Goal: Complete application form: Complete application form

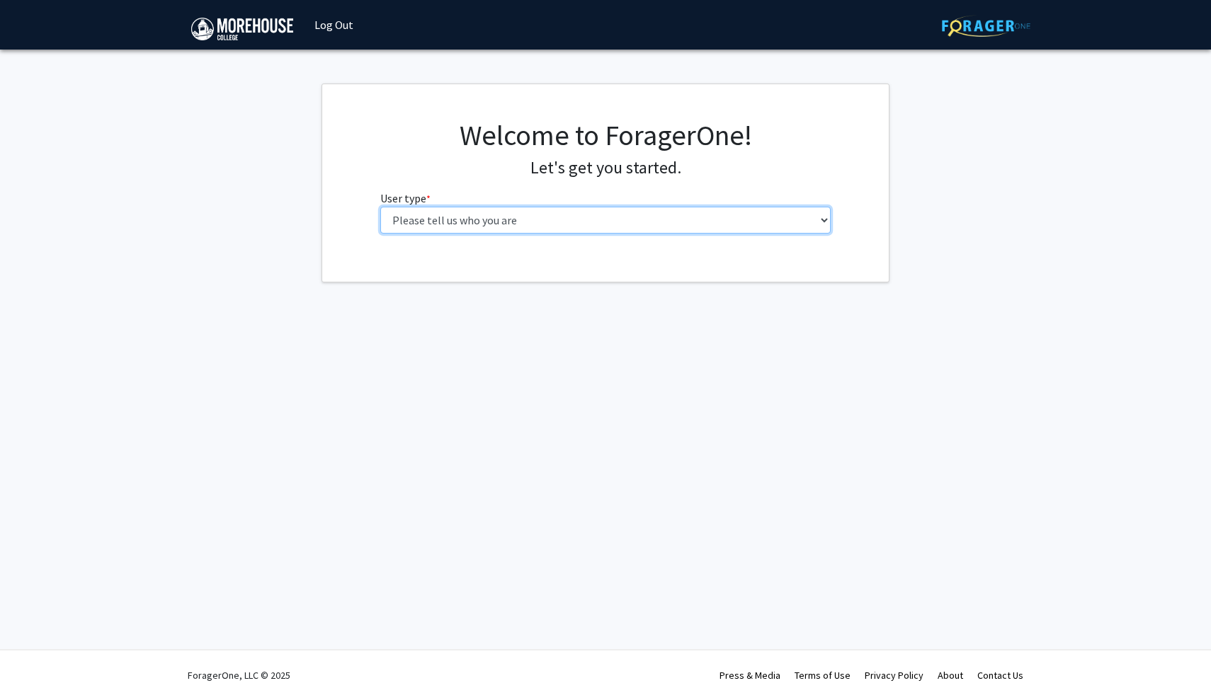
select select "1: undergrad"
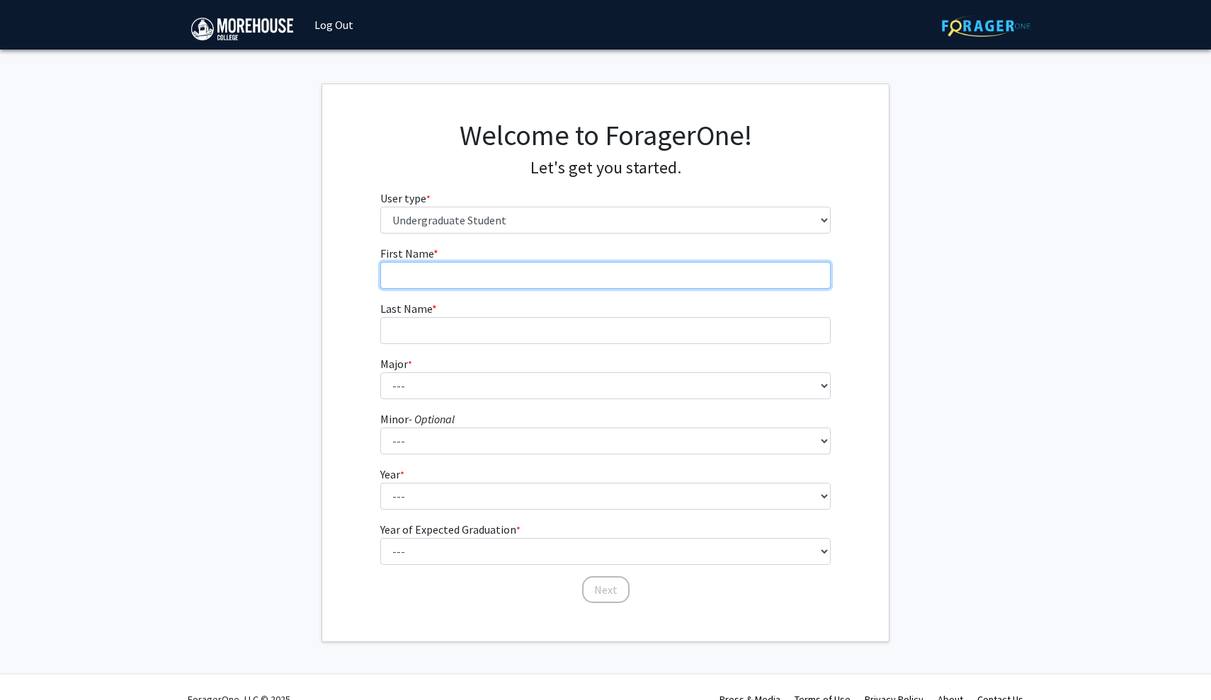
click at [593, 285] on input "First Name * required" at bounding box center [605, 275] width 451 height 27
type input "[PERSON_NAME]"
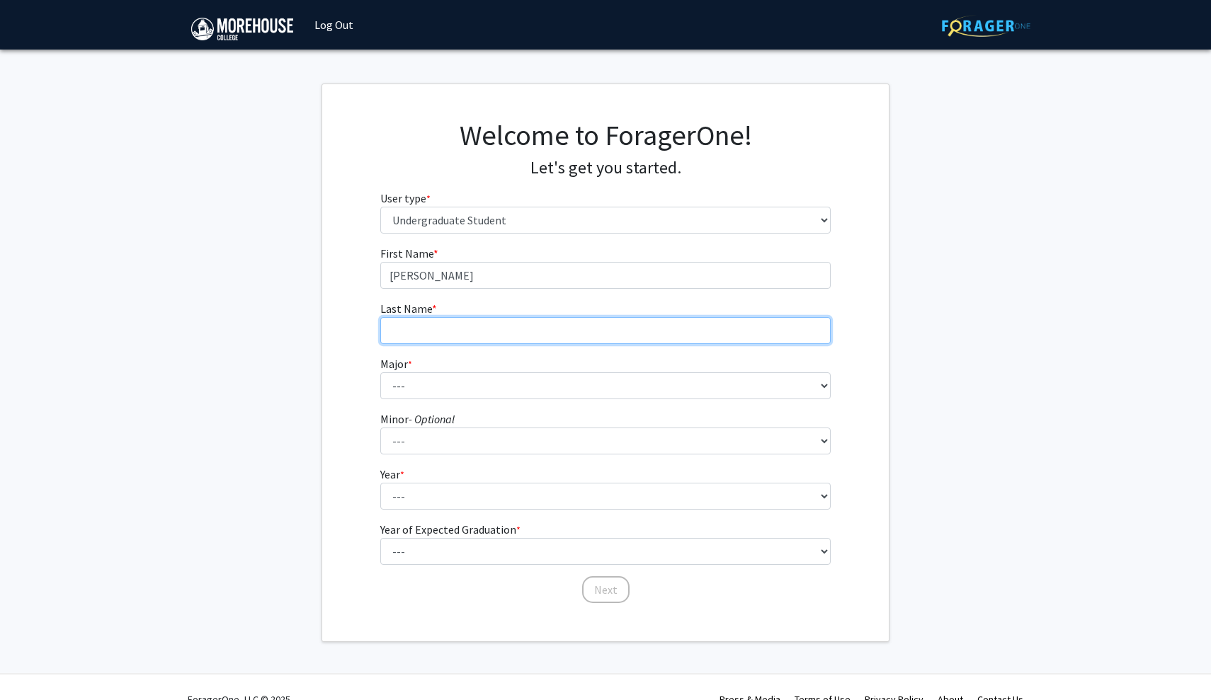
click at [563, 337] on input "Last Name * required" at bounding box center [605, 330] width 451 height 27
type input "[PERSON_NAME]"
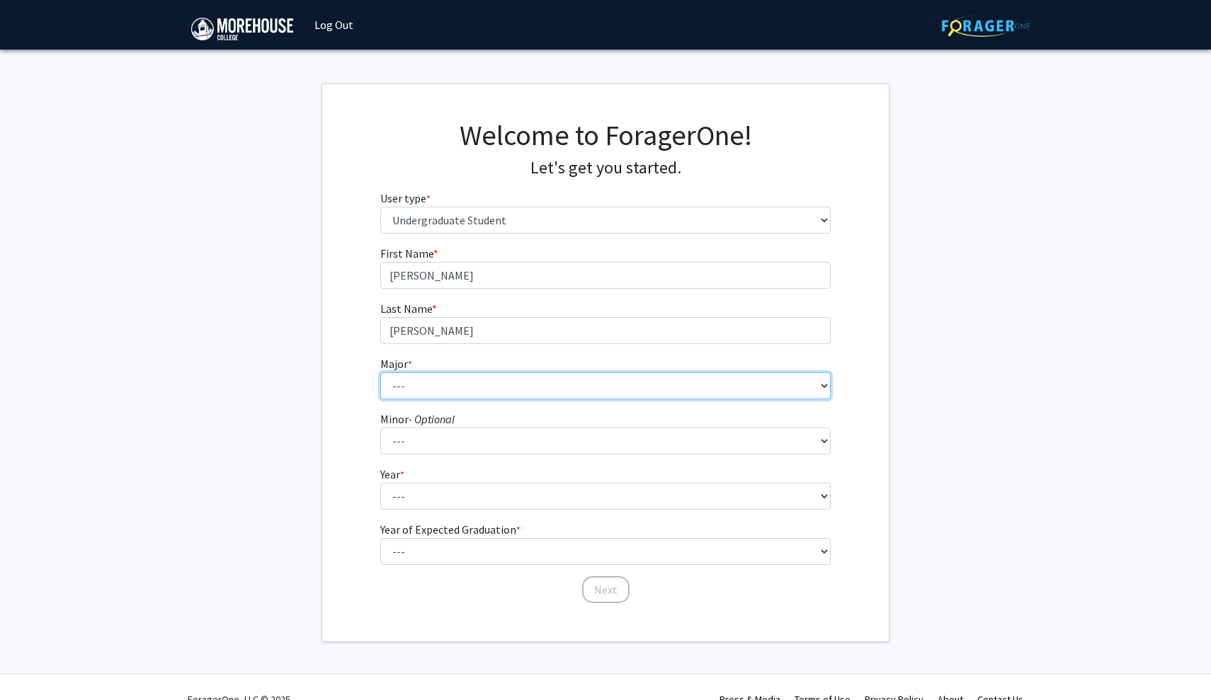
select select "5: 2095"
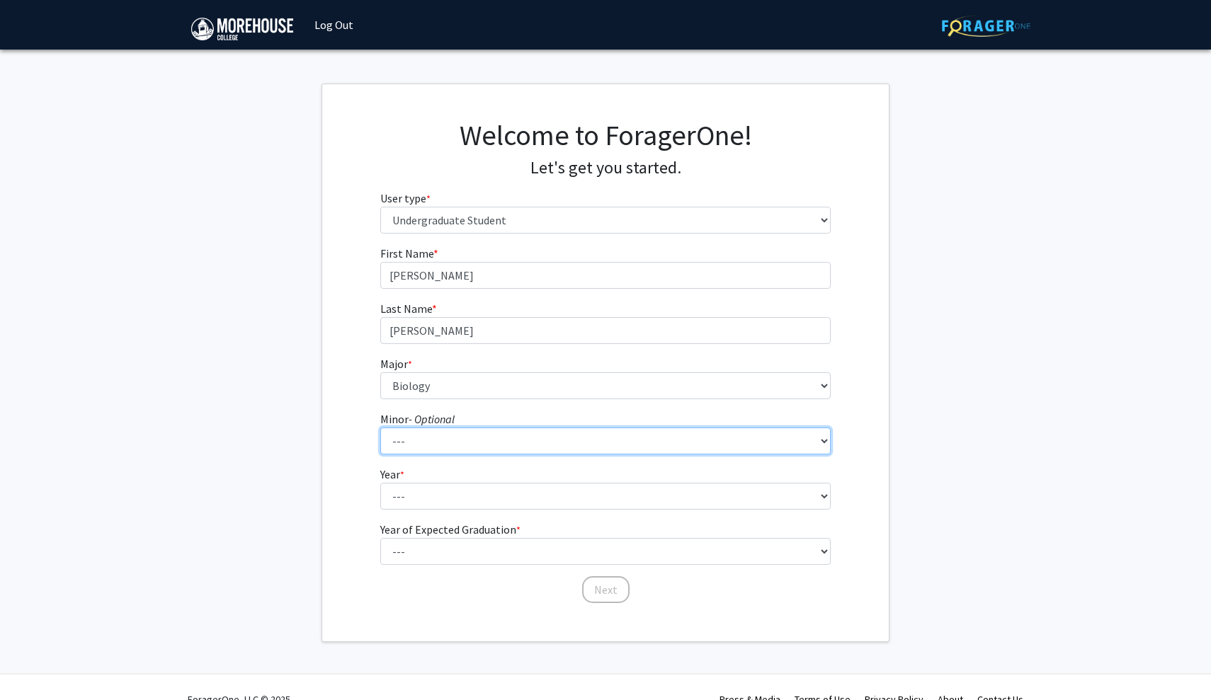
select select "22: 1656"
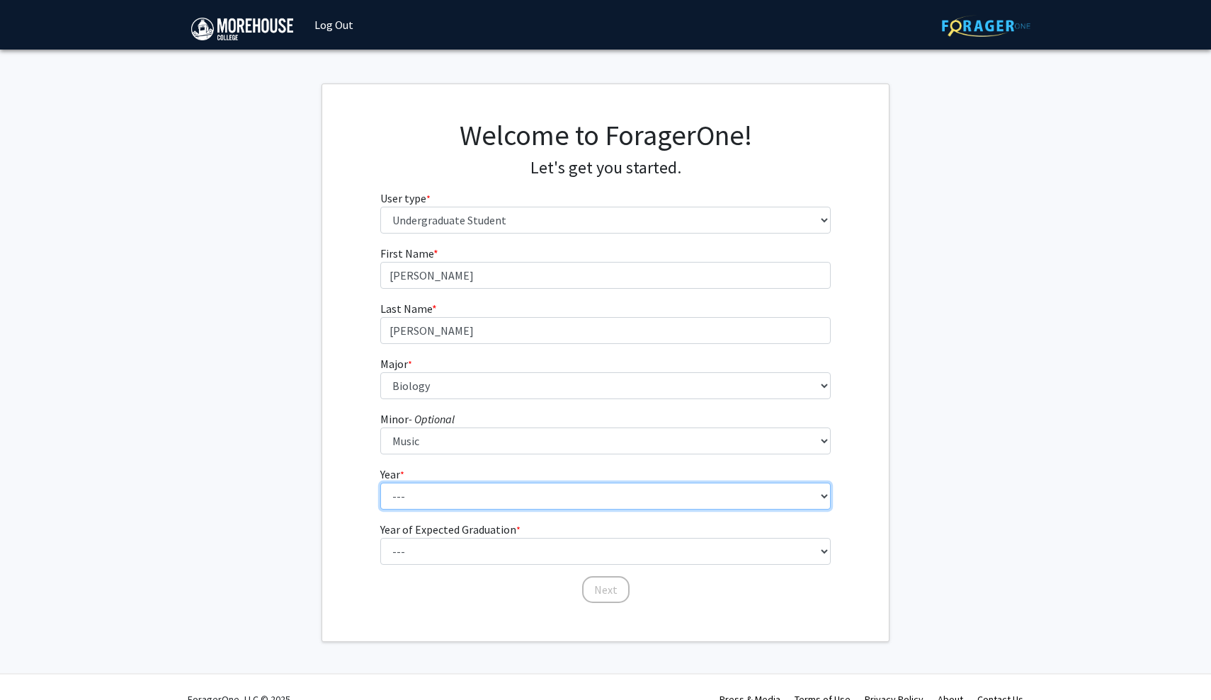
select select "2: sophomore"
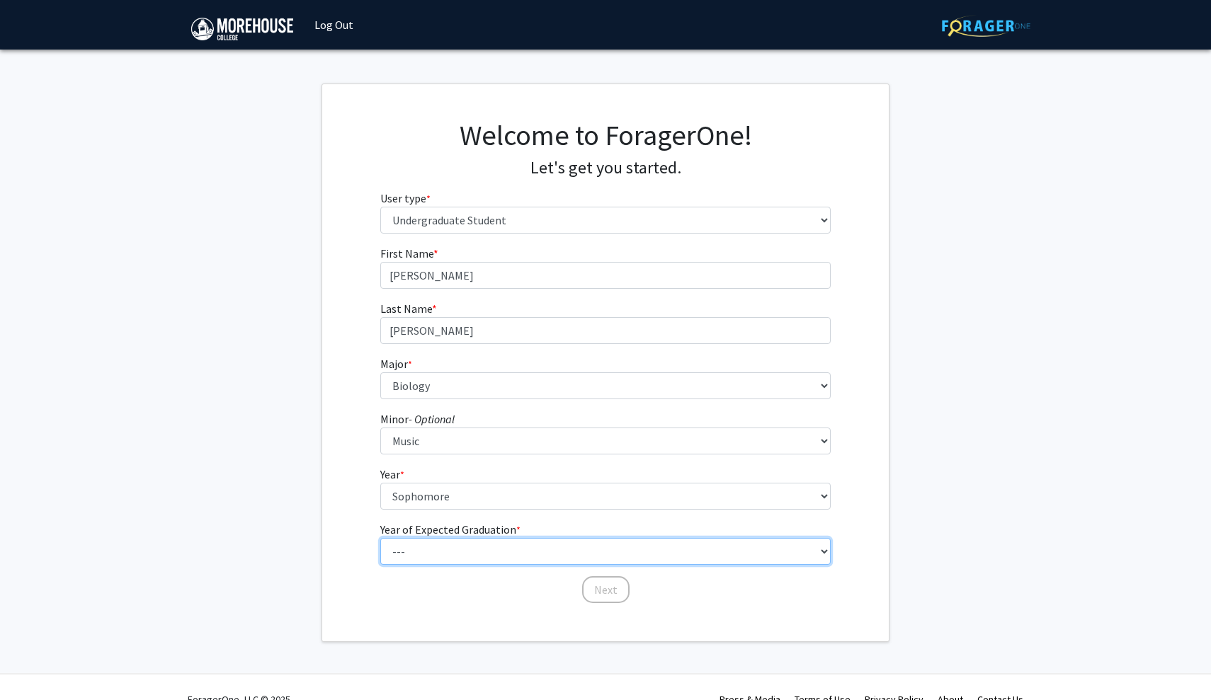
select select "4: 2028"
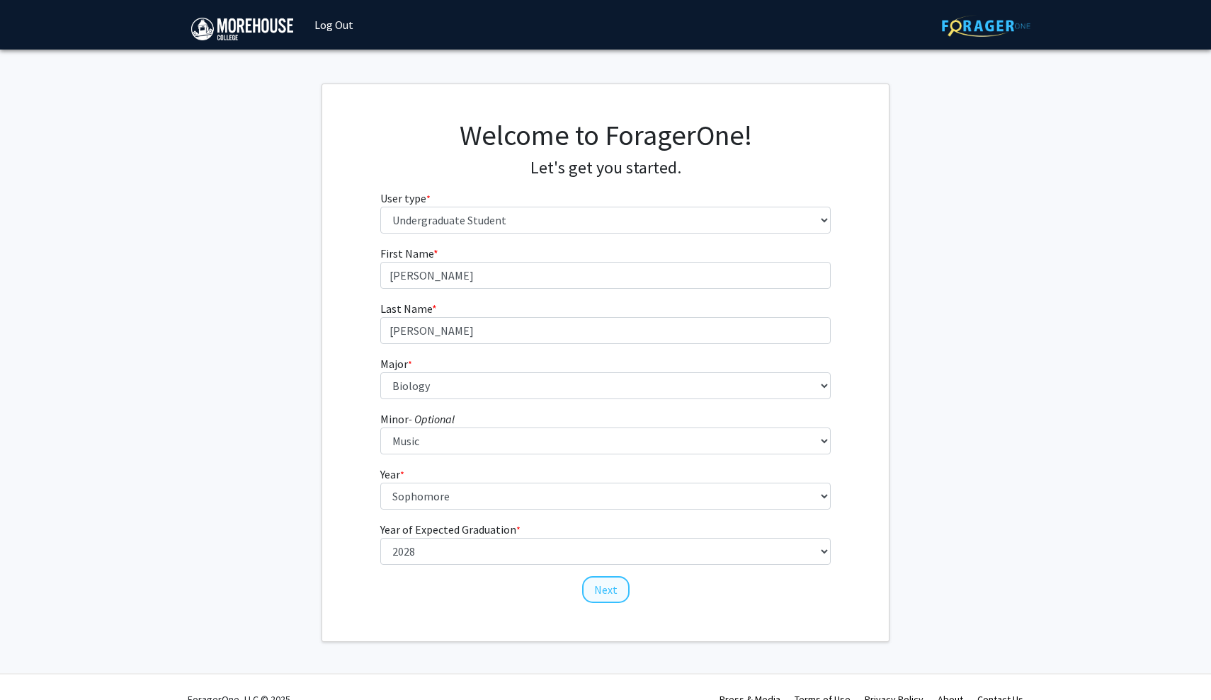
click at [615, 581] on button "Next" at bounding box center [605, 590] width 47 height 27
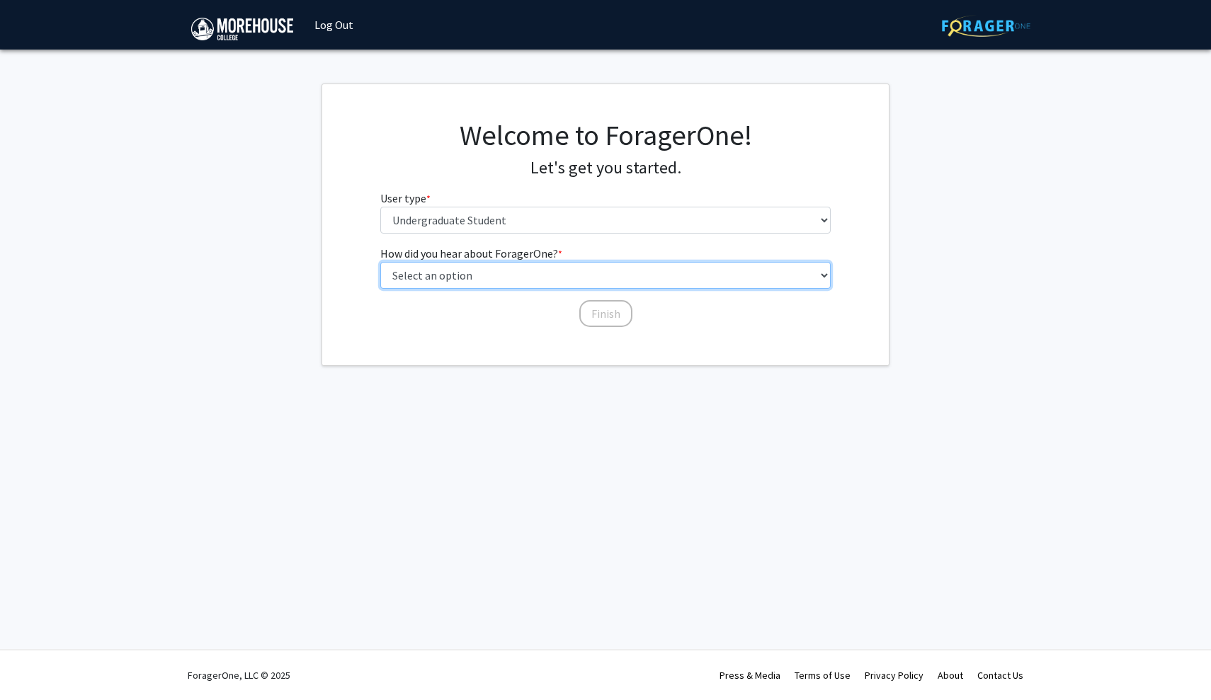
select select "2: faculty_recommendation"
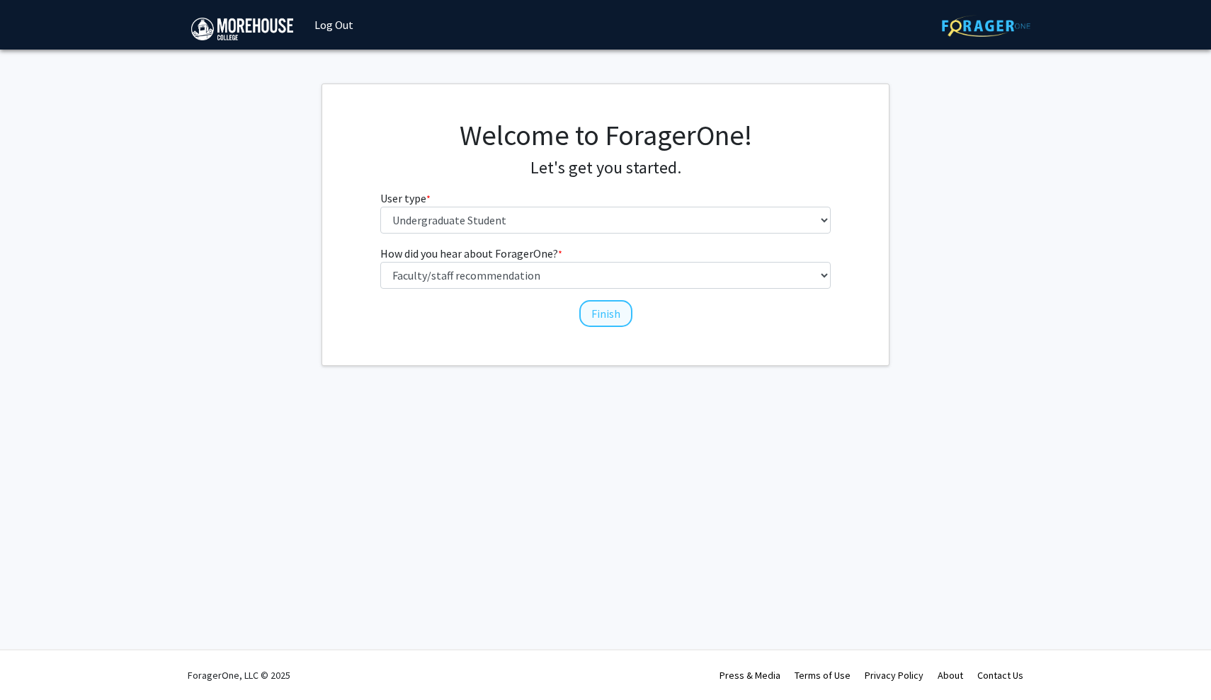
click at [601, 309] on button "Finish" at bounding box center [605, 313] width 53 height 27
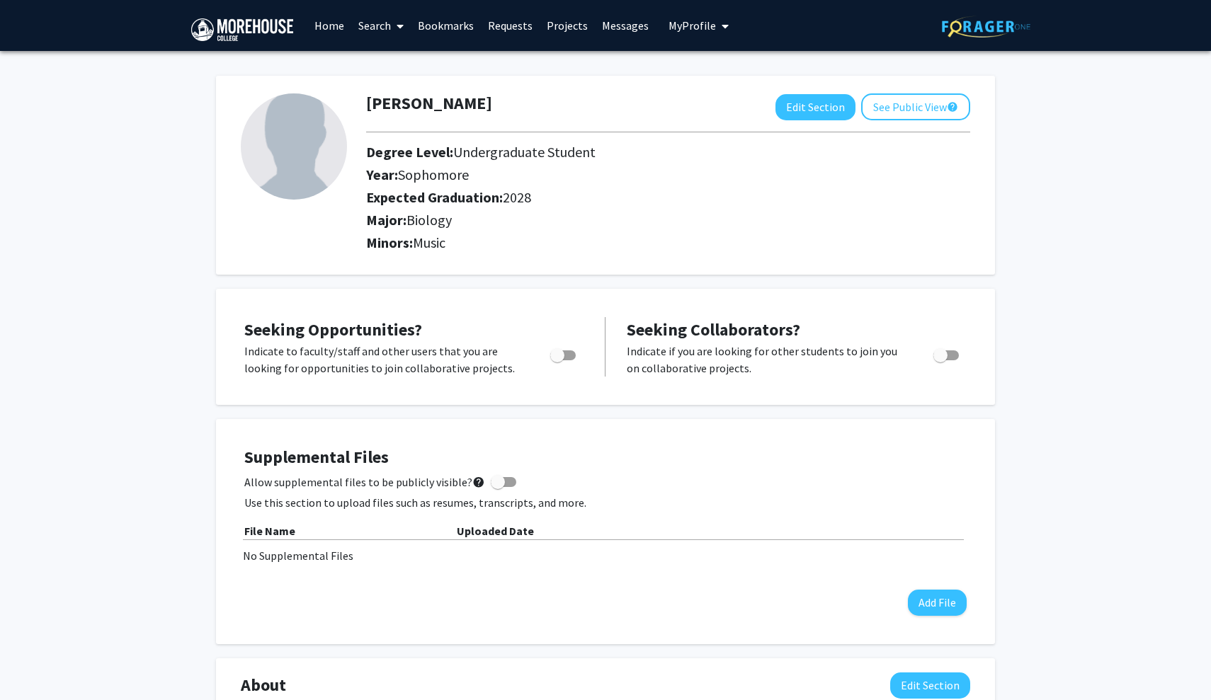
click at [555, 275] on div "[PERSON_NAME] Edit Section See Public View help Degree Level: Undergraduate Stu…" at bounding box center [605, 175] width 779 height 199
click at [474, 365] on p "Indicate to faculty/staff and other users that you are looking for opportunitie…" at bounding box center [383, 360] width 279 height 34
